Goal: Information Seeking & Learning: Learn about a topic

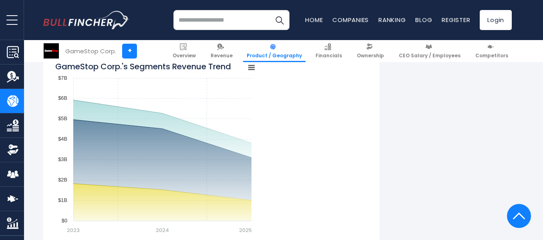
scroll to position [642, 0]
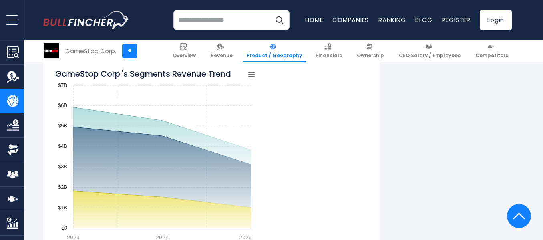
click at [250, 75] on icon "GameStop Corp.'s Segments Revenue Trend" at bounding box center [252, 74] width 6 height 4
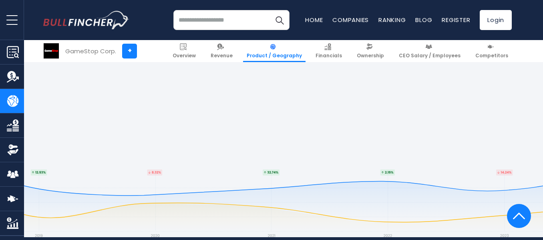
scroll to position [1664, 0]
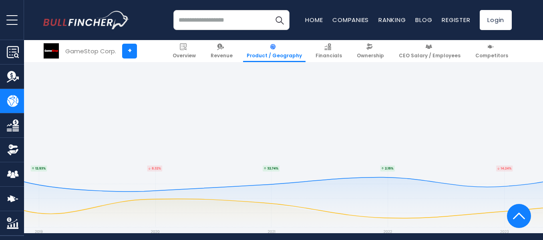
click at [234, 50] on link "Revenue" at bounding box center [221, 51] width 29 height 22
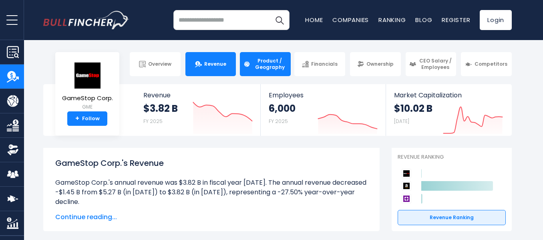
click at [259, 63] on span "Product / Geography" at bounding box center [270, 64] width 34 height 12
